Goal: Transaction & Acquisition: Purchase product/service

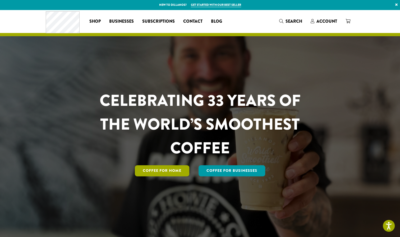
click at [157, 173] on link "Coffee for Home" at bounding box center [162, 170] width 54 height 11
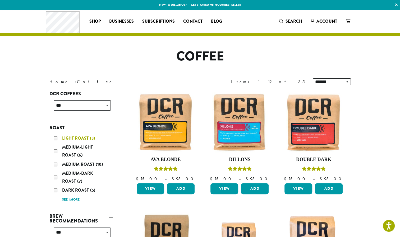
click at [68, 140] on span "Light Roast" at bounding box center [76, 138] width 28 height 6
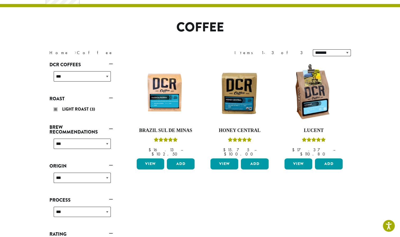
scroll to position [32, 0]
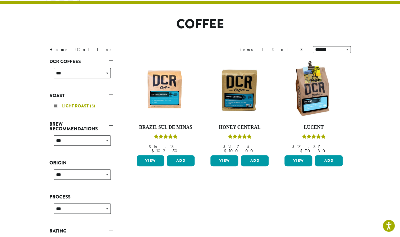
click at [54, 104] on div "Light Roast (3)" at bounding box center [82, 106] width 57 height 8
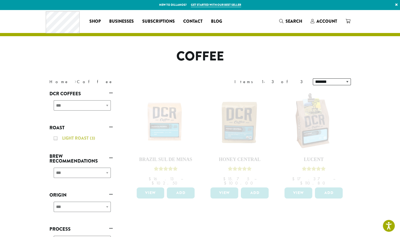
scroll to position [32, 0]
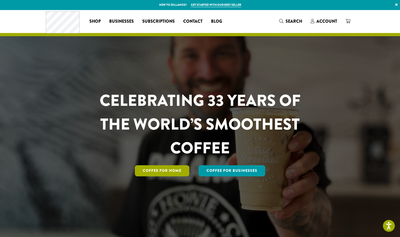
click at [154, 172] on link "Coffee for Home" at bounding box center [162, 170] width 54 height 11
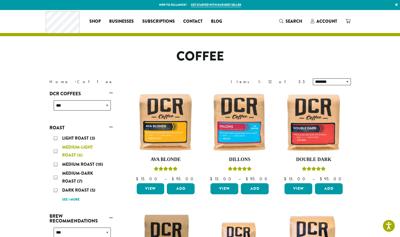
click at [69, 155] on span "Medium-Light Roast" at bounding box center [77, 151] width 31 height 14
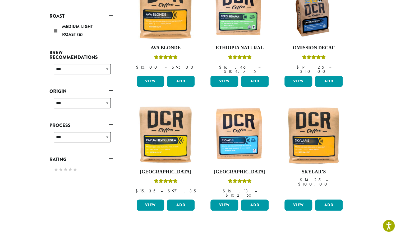
scroll to position [113, 0]
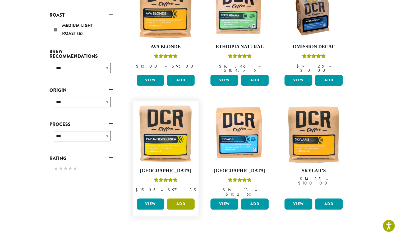
click at [180, 199] on button "Add" at bounding box center [181, 204] width 28 height 11
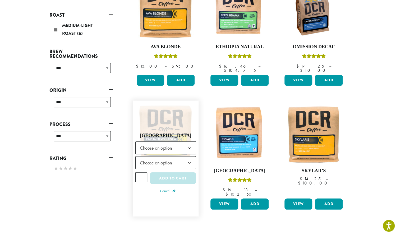
click at [188, 142] on b at bounding box center [189, 148] width 13 height 13
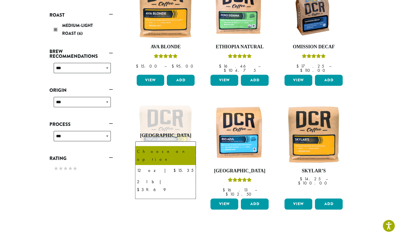
select select "**********"
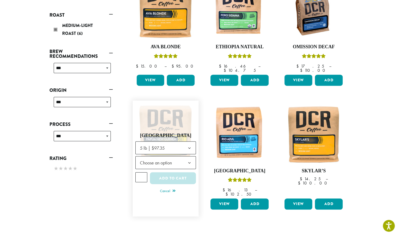
click at [184, 158] on b at bounding box center [189, 163] width 13 height 13
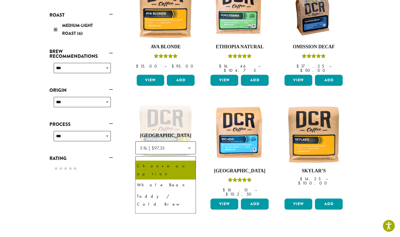
select select "**********"
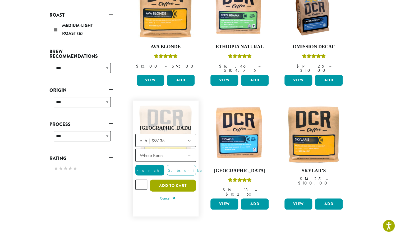
click at [173, 180] on button "Add to cart" at bounding box center [173, 186] width 46 height 12
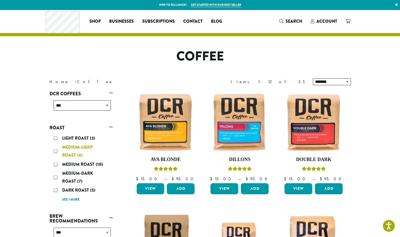
click at [64, 153] on span "Medium-Light Roast" at bounding box center [77, 151] width 31 height 14
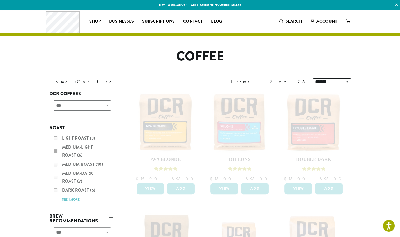
click at [54, 151] on div "Light Roast (3) Medium-Light Roast (6) Medium Roast (10) Medium-Dark Roast (7) …" at bounding box center [80, 168] width 63 height 73
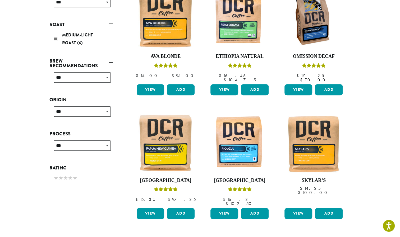
scroll to position [107, 0]
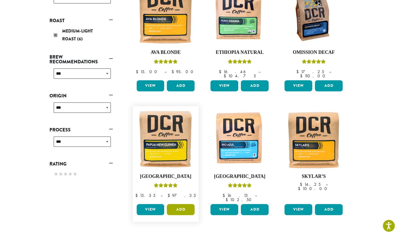
click at [182, 205] on button "Add" at bounding box center [181, 209] width 28 height 11
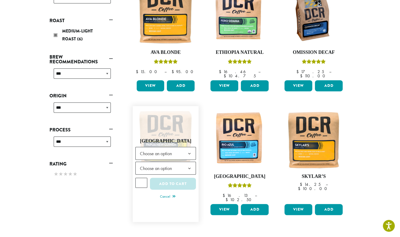
click at [149, 148] on span "Choose an option" at bounding box center [157, 153] width 39 height 10
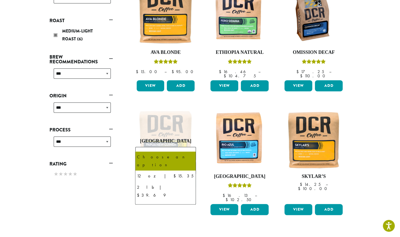
select select "**********"
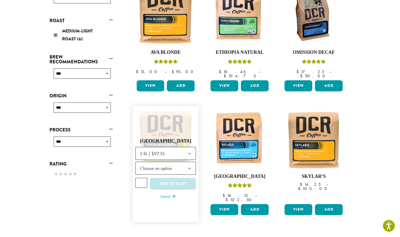
click at [146, 163] on span "Choose an option" at bounding box center [157, 168] width 39 height 10
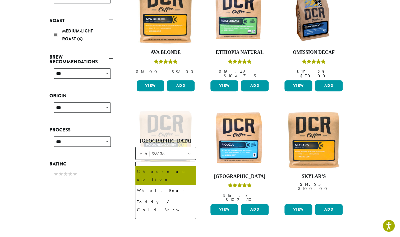
select select "**********"
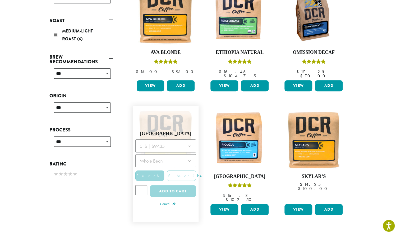
click at [167, 186] on div at bounding box center [165, 170] width 61 height 61
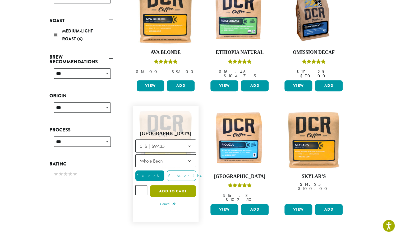
click at [168, 185] on button "Add to cart" at bounding box center [173, 191] width 46 height 12
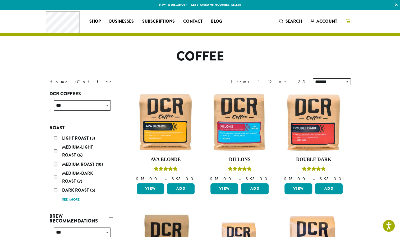
click at [344, 20] on link at bounding box center [347, 21] width 13 height 9
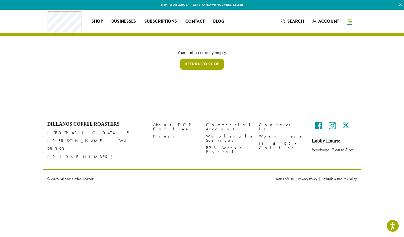
click at [197, 67] on link "Return to shop" at bounding box center [201, 64] width 43 height 11
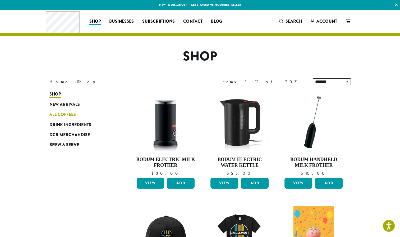
click at [61, 115] on span "All Coffees" at bounding box center [62, 114] width 26 height 7
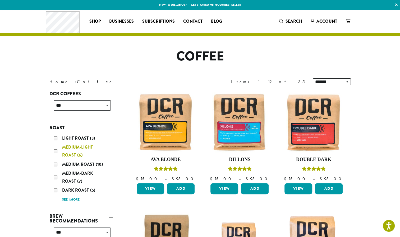
click at [65, 152] on div "Medium-Light Roast (6)" at bounding box center [82, 151] width 57 height 16
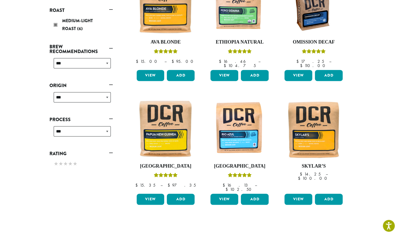
scroll to position [119, 0]
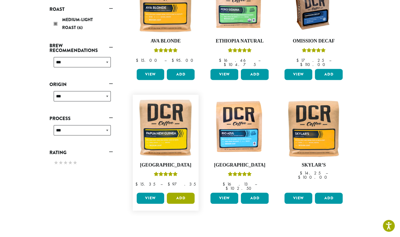
click at [178, 193] on button "Add" at bounding box center [181, 198] width 28 height 11
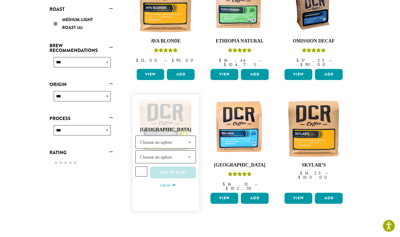
click at [149, 137] on span "Choose an option" at bounding box center [157, 142] width 39 height 10
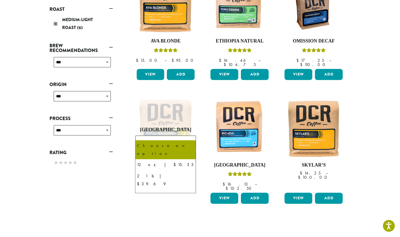
select select "**********"
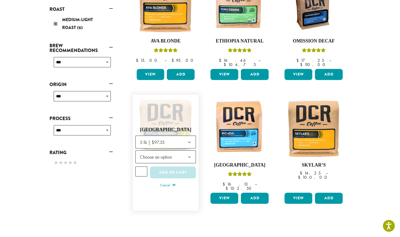
click at [144, 152] on span "Choose an option" at bounding box center [157, 157] width 39 height 10
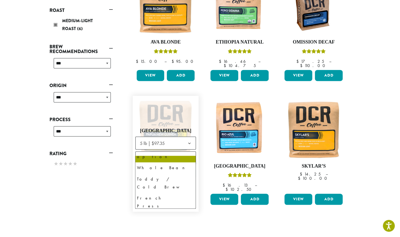
scroll to position [0, 0]
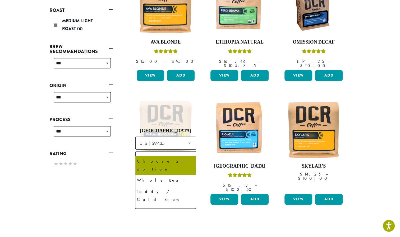
select select "**********"
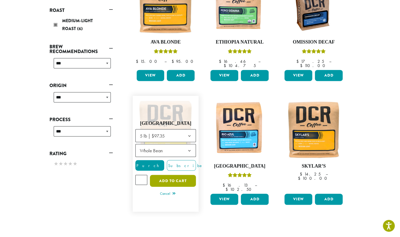
click at [171, 175] on button "Add to cart" at bounding box center [173, 181] width 46 height 12
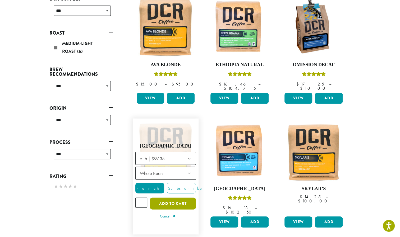
scroll to position [121, 0]
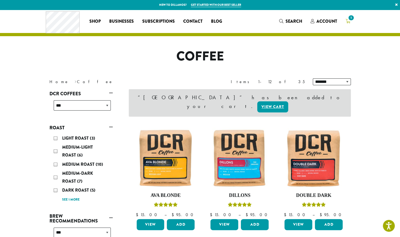
click at [350, 20] on span "1" at bounding box center [350, 17] width 7 height 7
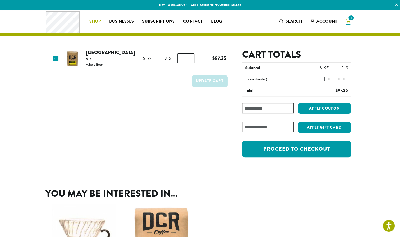
click at [94, 21] on span "Shop" at bounding box center [94, 21] width 11 height 7
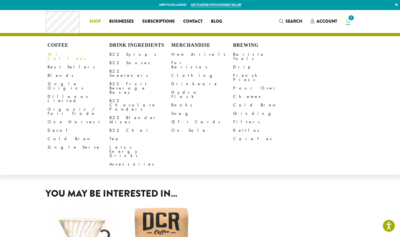
click at [55, 54] on link "All Coffees" at bounding box center [79, 56] width 62 height 13
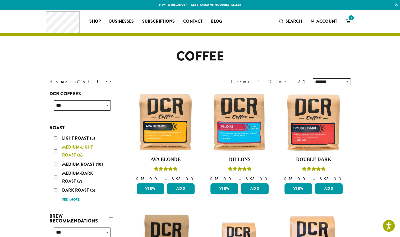
click at [60, 152] on div "Medium-Light Roast (6)" at bounding box center [82, 151] width 57 height 16
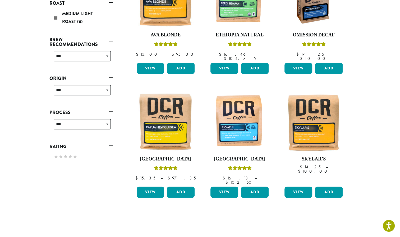
scroll to position [122, 0]
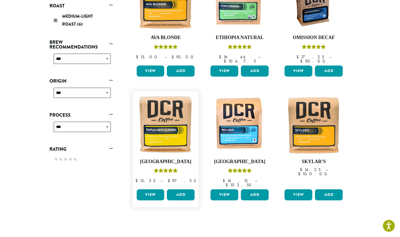
click at [149, 189] on link "View" at bounding box center [151, 194] width 28 height 11
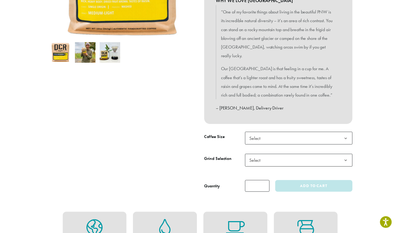
scroll to position [150, 0]
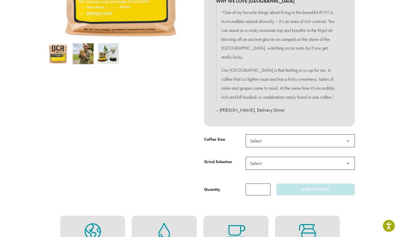
click at [348, 135] on b at bounding box center [347, 141] width 13 height 13
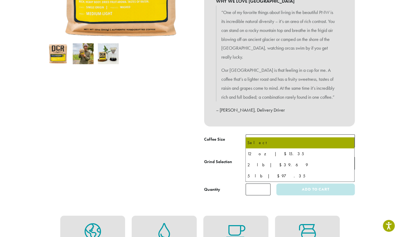
select select "*********"
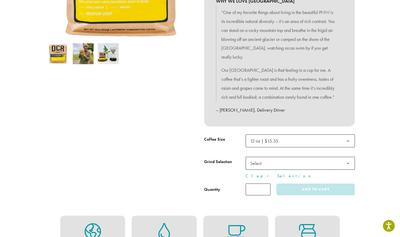
click at [287, 157] on span "Select" at bounding box center [299, 163] width 109 height 13
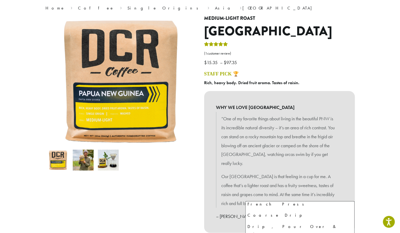
scroll to position [0, 0]
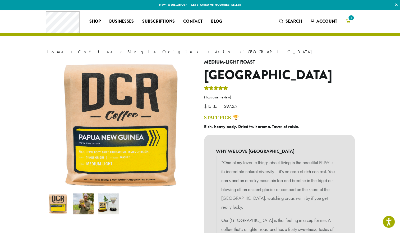
click at [350, 18] on span "1" at bounding box center [350, 17] width 7 height 7
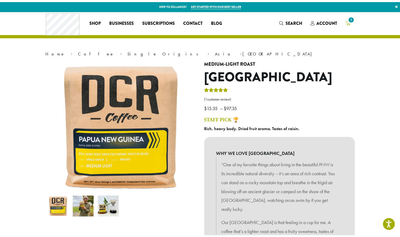
scroll to position [186, 0]
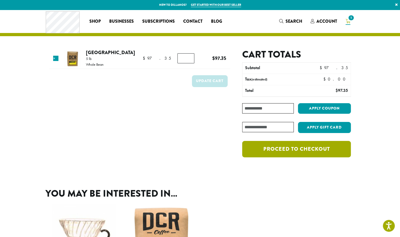
click at [281, 151] on link "Proceed to checkout" at bounding box center [296, 149] width 108 height 16
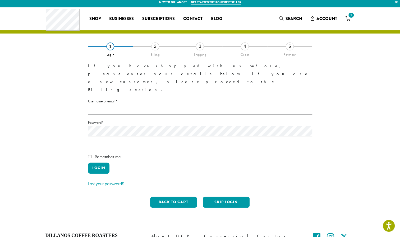
scroll to position [2, 0]
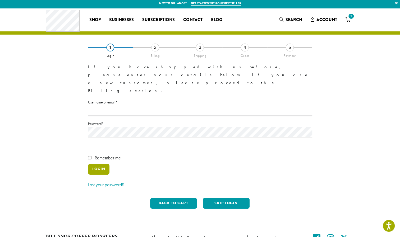
click at [95, 164] on button "Login" at bounding box center [98, 169] width 21 height 11
type input "**********"
click at [99, 164] on button "Login" at bounding box center [98, 169] width 21 height 11
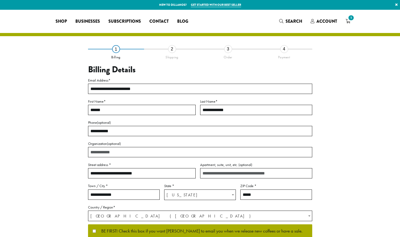
select select "**"
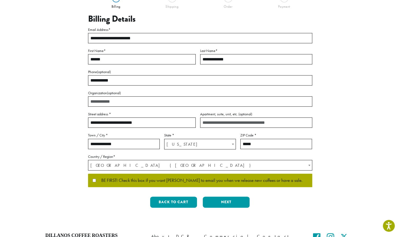
scroll to position [50, 0]
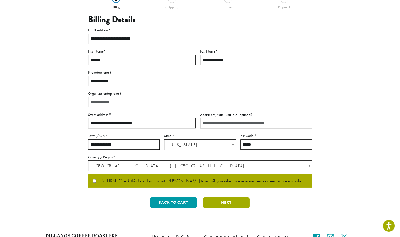
click at [221, 205] on button "Next" at bounding box center [226, 202] width 47 height 11
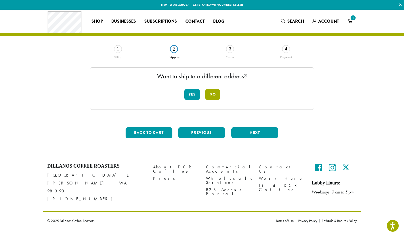
click at [214, 98] on button "No" at bounding box center [212, 94] width 15 height 11
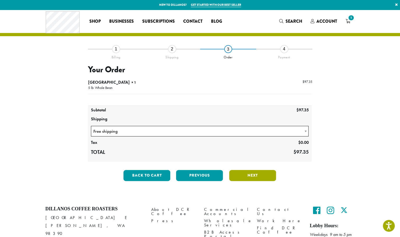
click at [249, 173] on button "Next" at bounding box center [252, 175] width 47 height 11
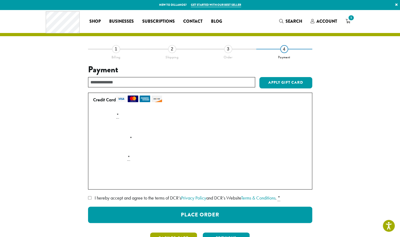
click at [181, 234] on button "Back to cart" at bounding box center [173, 238] width 47 height 11
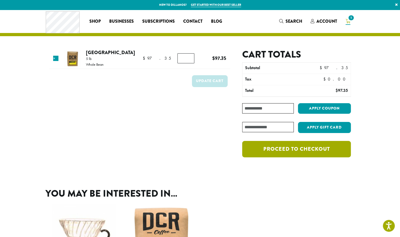
click at [260, 146] on link "Proceed to checkout" at bounding box center [296, 149] width 108 height 16
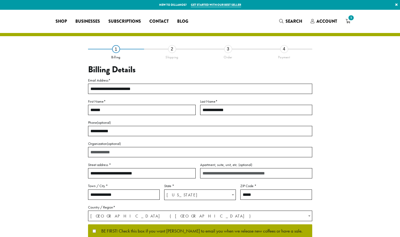
select select "**"
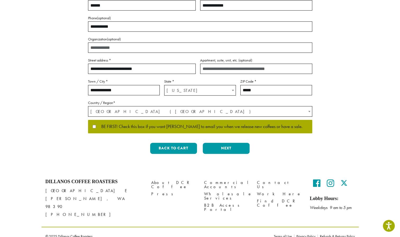
scroll to position [106, 0]
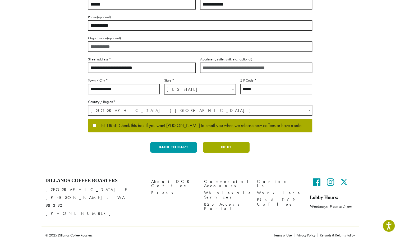
click at [234, 149] on button "Next" at bounding box center [226, 147] width 47 height 11
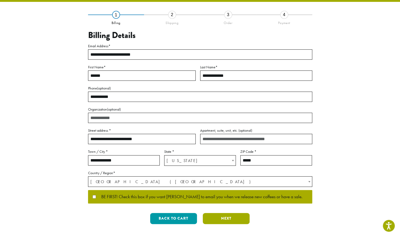
scroll to position [0, 0]
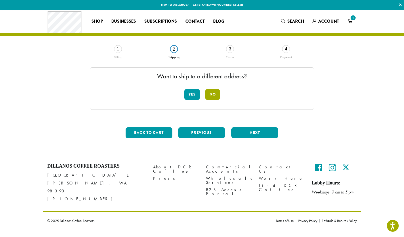
click at [214, 95] on button "No" at bounding box center [212, 94] width 15 height 11
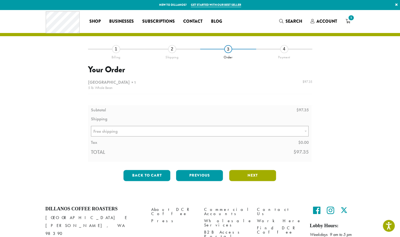
click at [252, 174] on button "Next" at bounding box center [252, 175] width 47 height 11
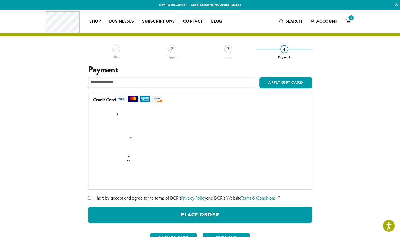
click at [216, 141] on label "Expiration (MM/YY) *" at bounding box center [200, 138] width 218 height 8
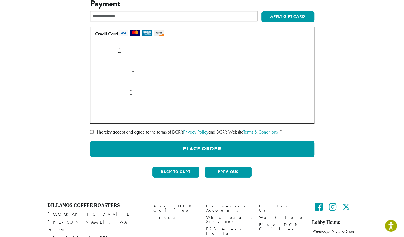
scroll to position [66, 0]
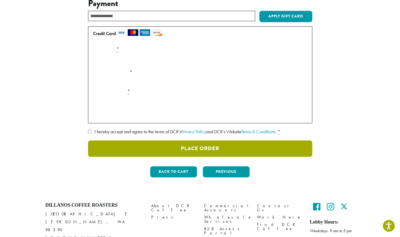
click at [119, 151] on button "Place Order" at bounding box center [200, 149] width 224 height 16
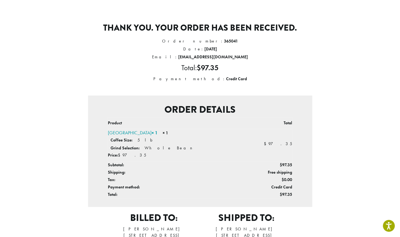
scroll to position [36, 0]
